Goal: Transaction & Acquisition: Purchase product/service

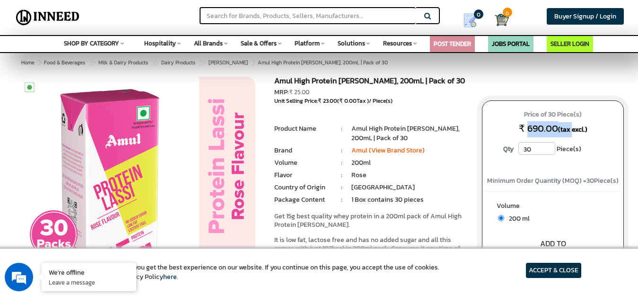
drag, startPoint x: 527, startPoint y: 126, endPoint x: 569, endPoint y: 127, distance: 42.1
click at [569, 126] on p "Price of 30 Piece(s) ₹ 690.00 (tax excl.)" at bounding box center [552, 122] width 123 height 30
drag, startPoint x: 343, startPoint y: 97, endPoint x: 369, endPoint y: 96, distance: 26.0
click at [369, 97] on div "Unit Selling Price: ₹ 23.00 ( ₹ 0.00 Tax ) / Piece(s)" at bounding box center [371, 101] width 194 height 8
click at [434, 140] on li "Amul High Protein [PERSON_NAME], 200mL | Pack of 30" at bounding box center [409, 133] width 116 height 19
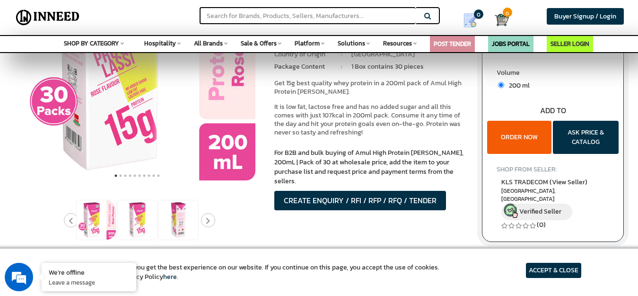
scroll to position [142, 0]
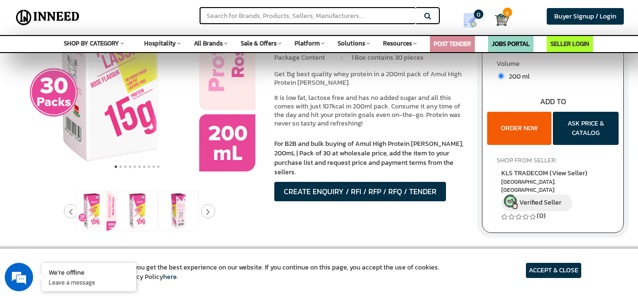
click at [526, 133] on button "ORDER NOW" at bounding box center [519, 128] width 64 height 33
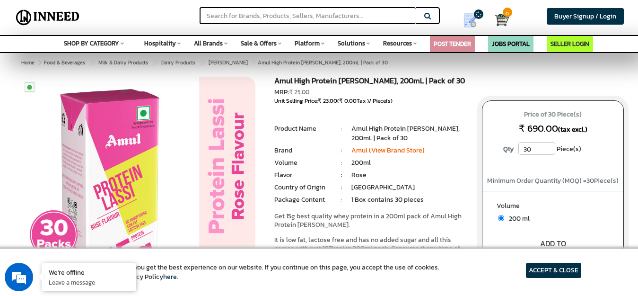
click at [524, 254] on button "ORDER NOW" at bounding box center [519, 270] width 64 height 33
